Goal: Browse casually

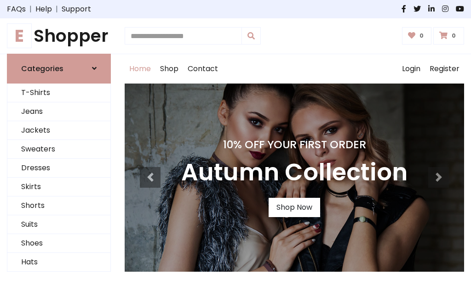
click at [235, 151] on h4 "10% Off Your First Order" at bounding box center [294, 144] width 226 height 13
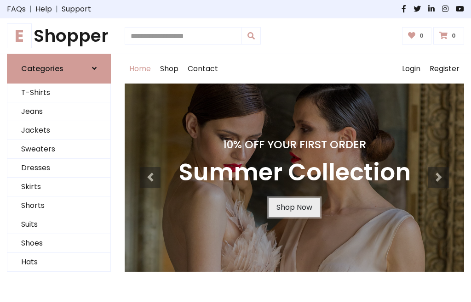
click at [294, 207] on link "Shop Now" at bounding box center [293, 207] width 51 height 19
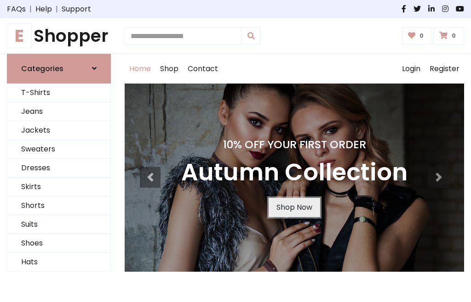
click at [294, 207] on link "Shop Now" at bounding box center [293, 207] width 51 height 19
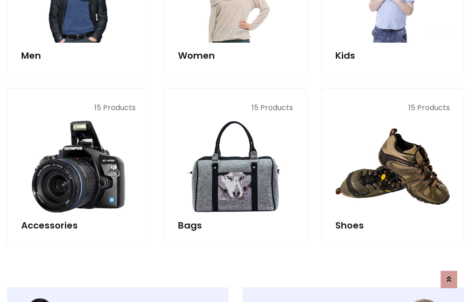
scroll to position [916, 0]
